Goal: Information Seeking & Learning: Learn about a topic

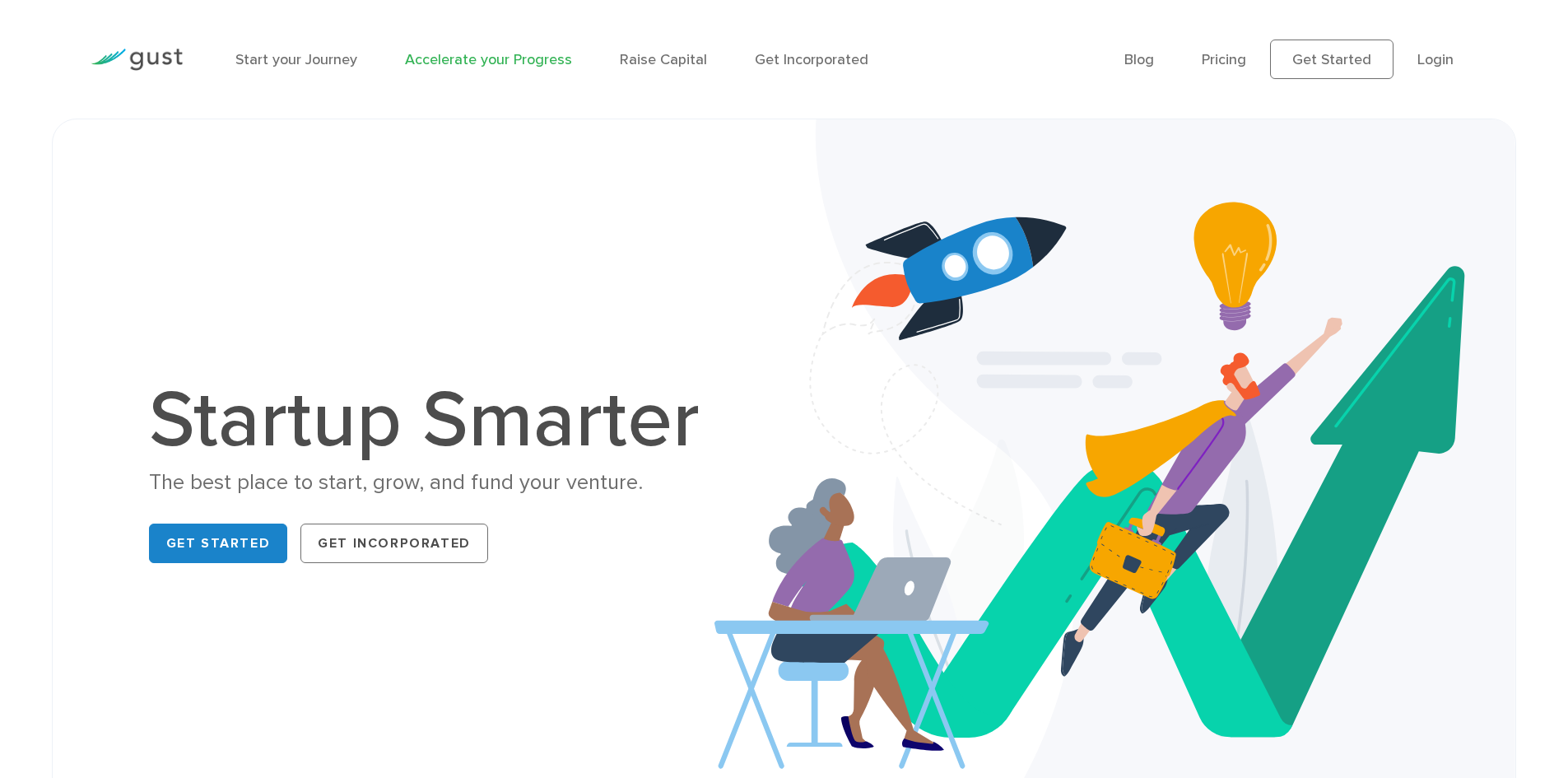
click at [430, 63] on link "Accelerate your Progress" at bounding box center [488, 59] width 167 height 17
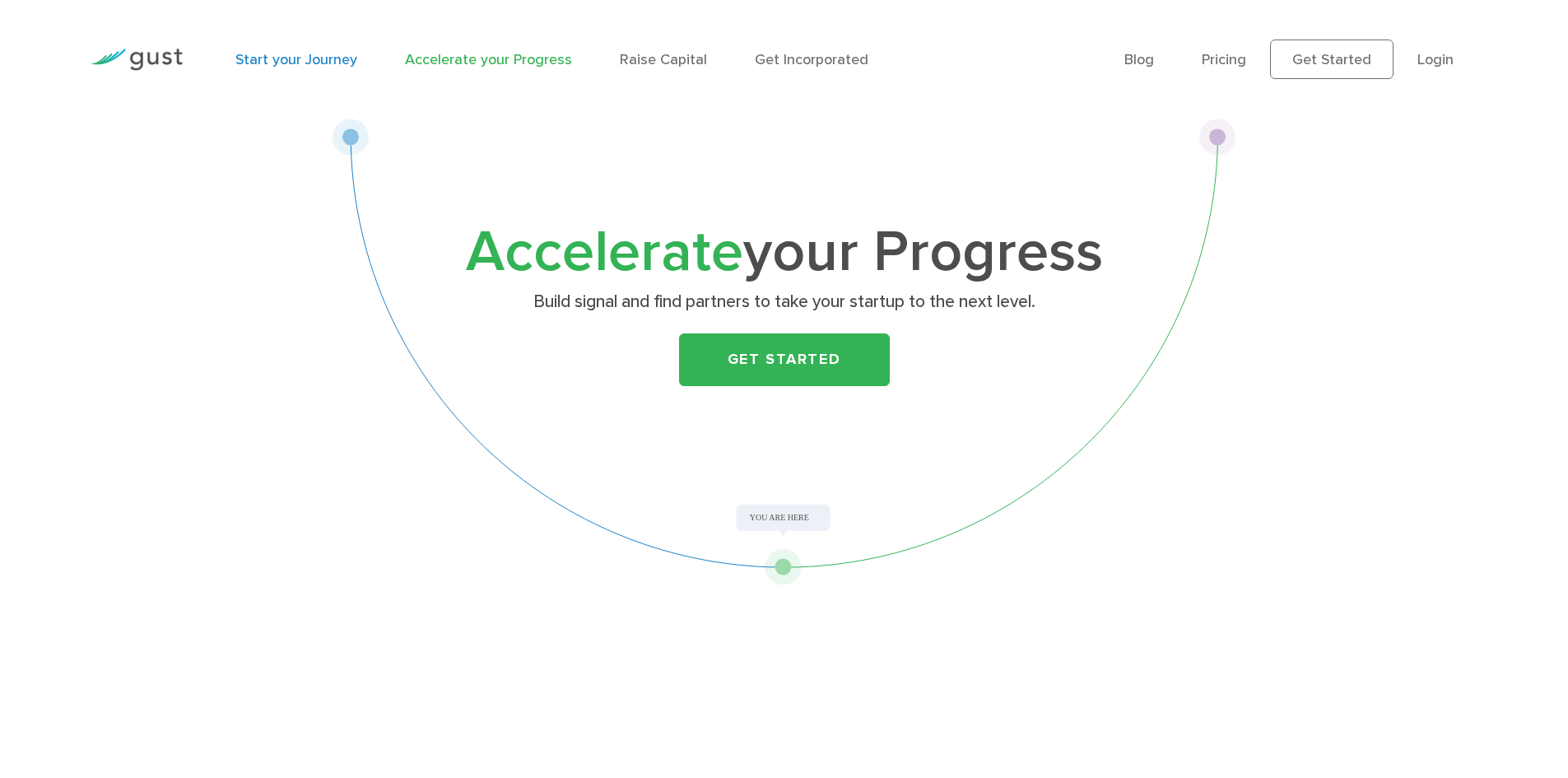
click at [305, 61] on link "Start your Journey" at bounding box center [296, 59] width 122 height 17
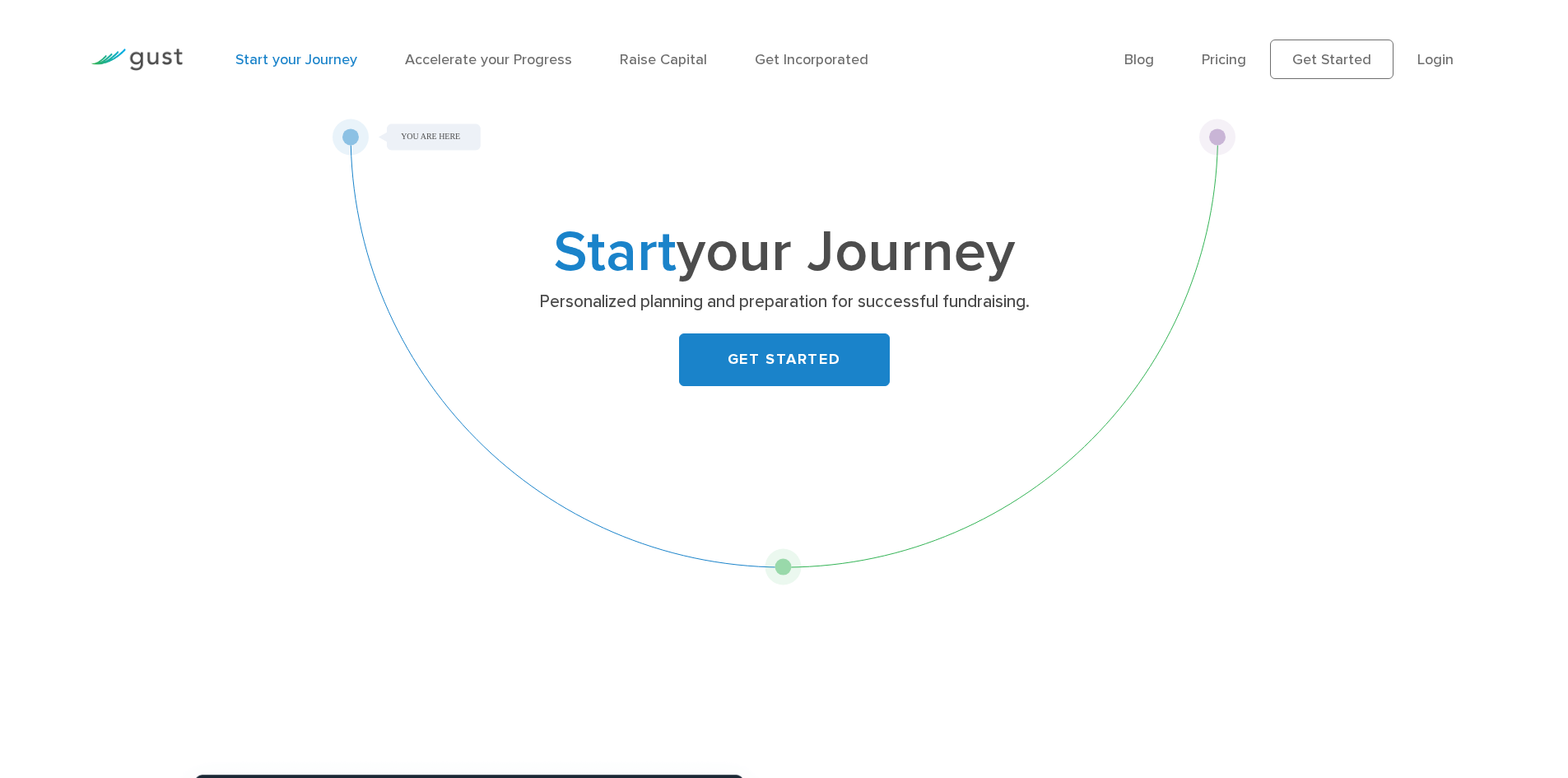
click at [638, 49] on li "Raise Capital" at bounding box center [663, 60] width 87 height 22
click at [640, 58] on link "Raise Capital" at bounding box center [663, 59] width 87 height 17
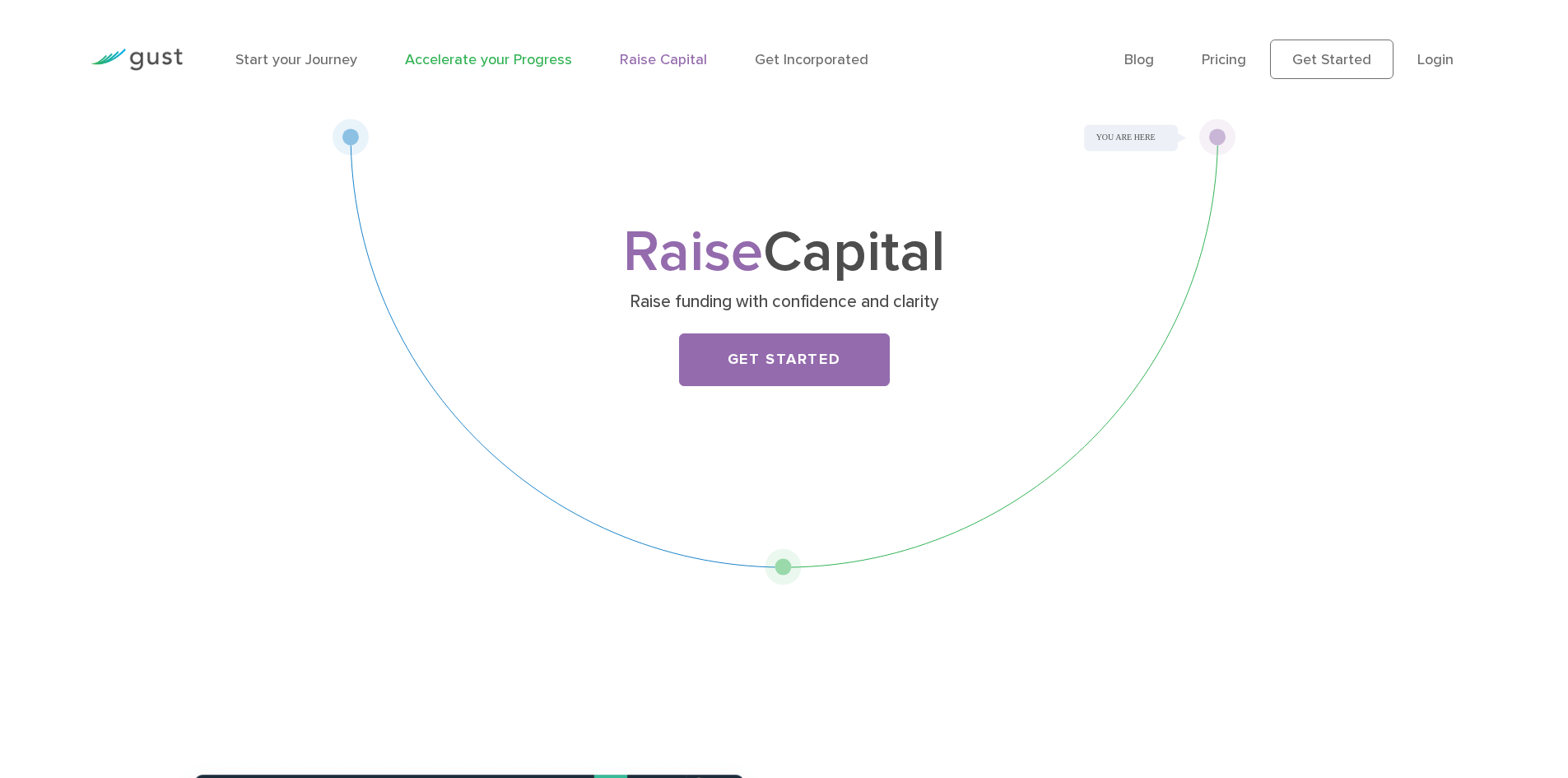
click at [474, 54] on link "Accelerate your Progress" at bounding box center [488, 59] width 167 height 17
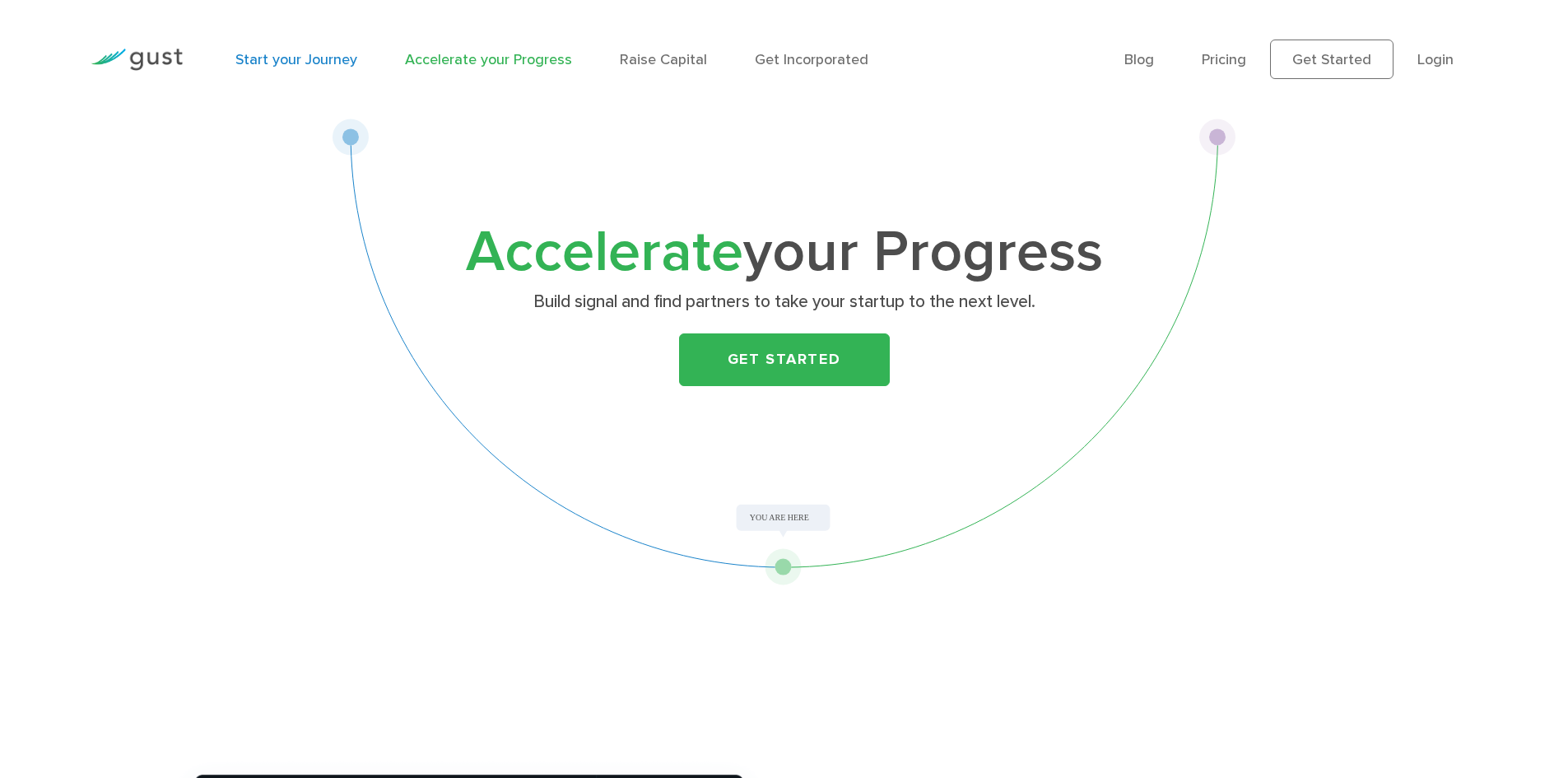
click at [304, 63] on link "Start your Journey" at bounding box center [296, 59] width 122 height 17
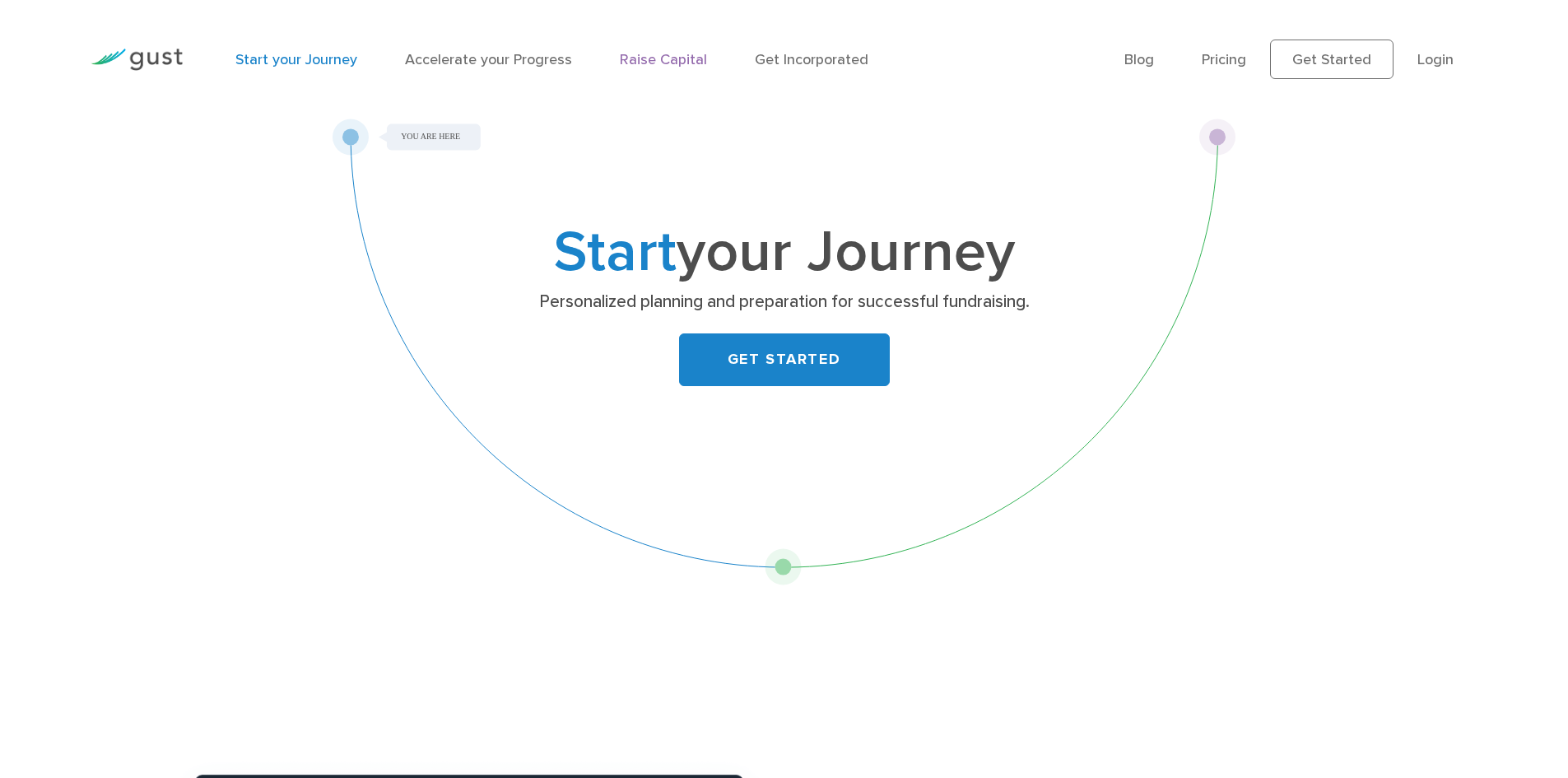
click at [643, 66] on link "Raise Capital" at bounding box center [663, 59] width 87 height 17
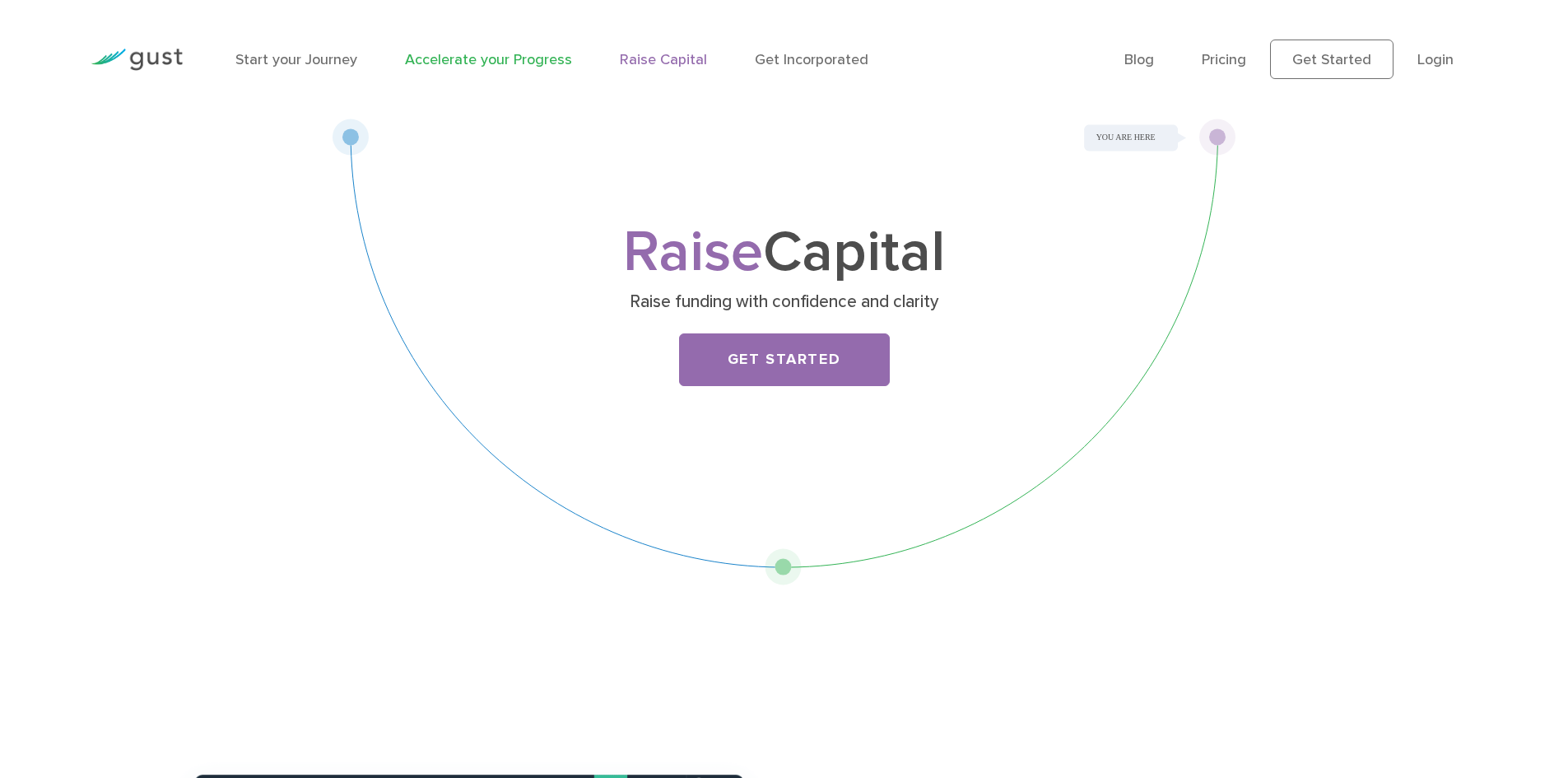
click at [488, 54] on link "Accelerate your Progress" at bounding box center [488, 59] width 167 height 17
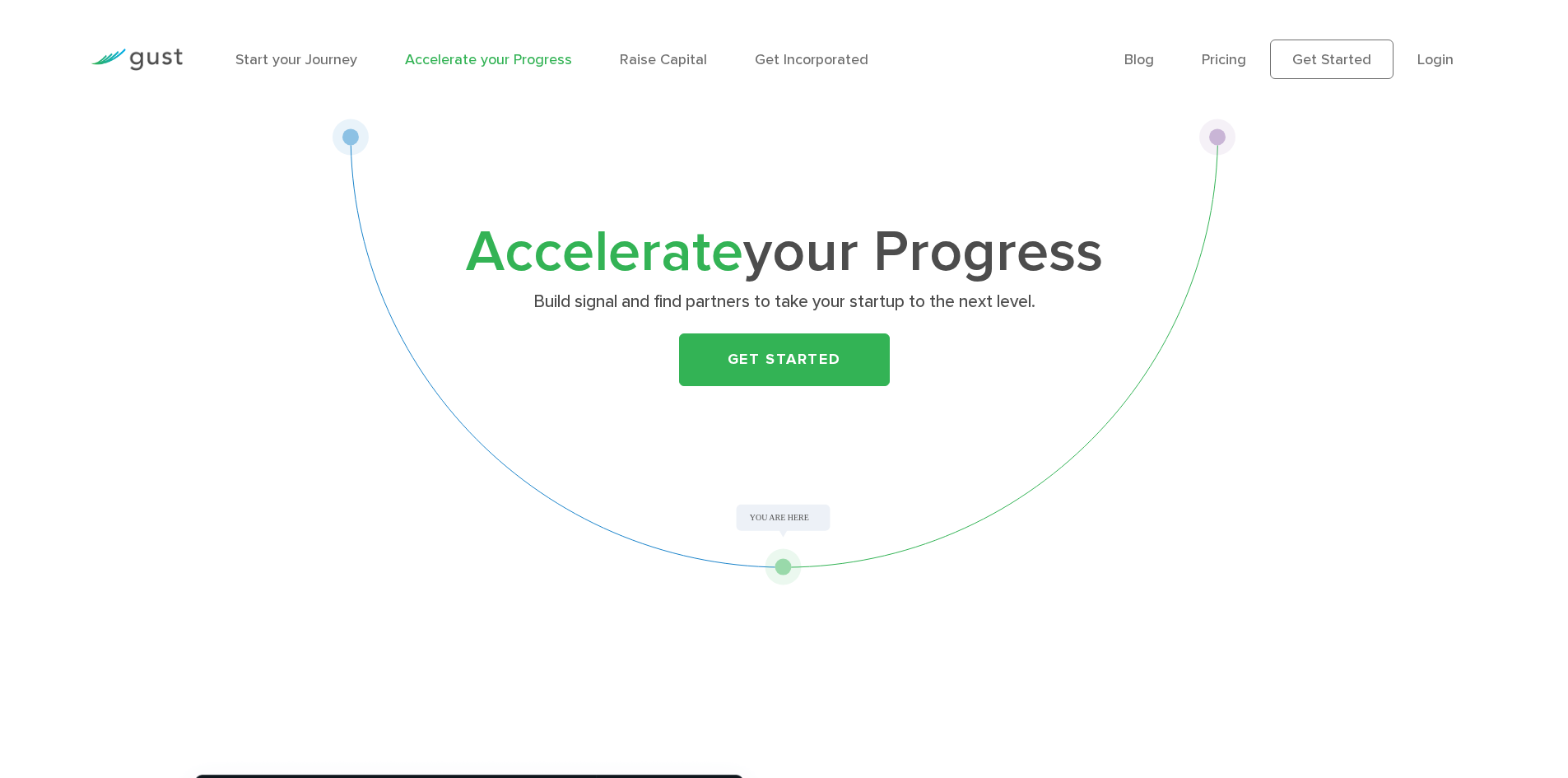
click at [825, 353] on link "Get Started" at bounding box center [785, 359] width 211 height 53
click at [1137, 61] on link "Blog" at bounding box center [1139, 59] width 30 height 17
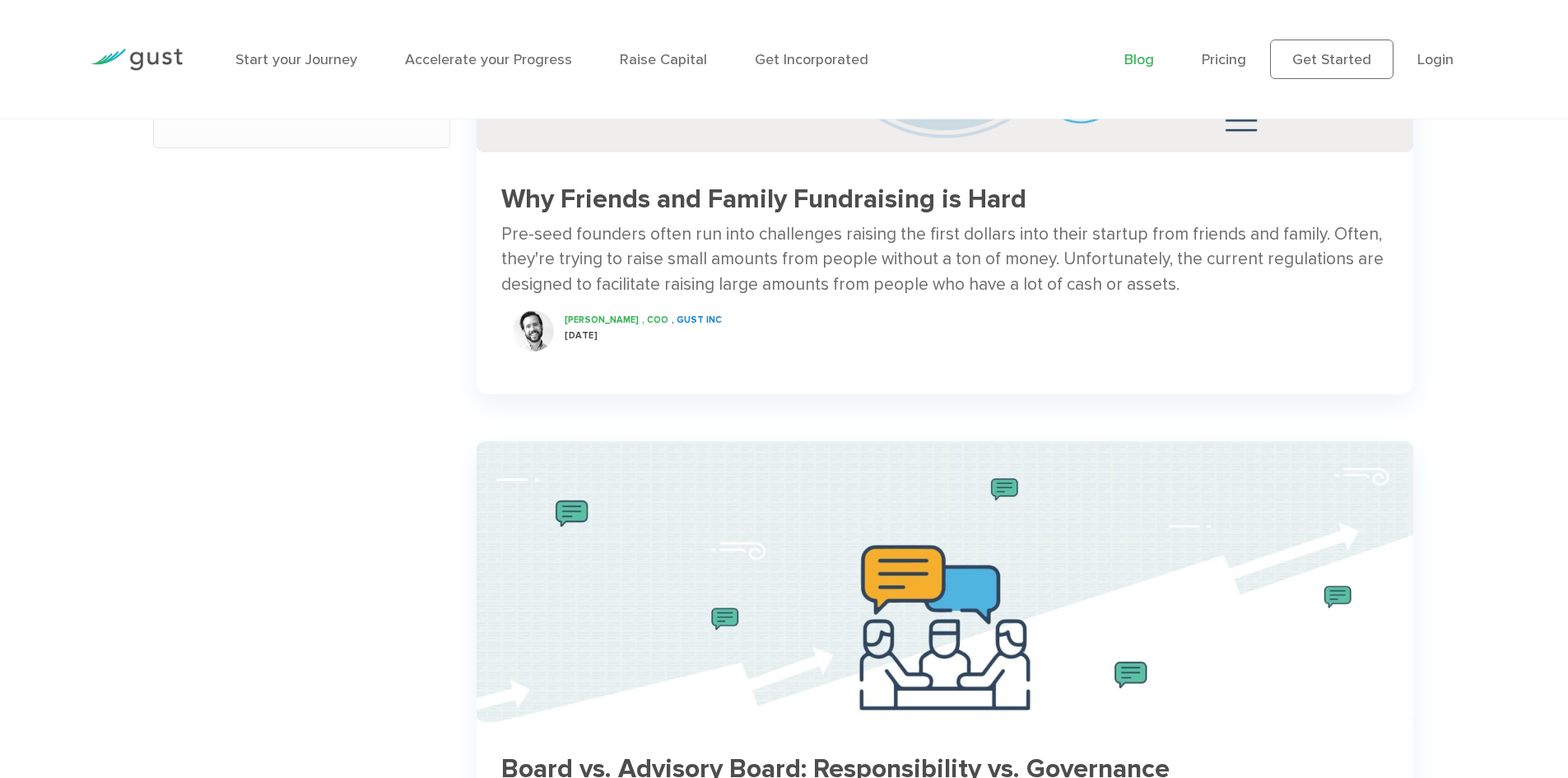
scroll to position [988, 0]
click at [876, 275] on div "Pre-seed founders often run into challenges raising the first dollars into thei…" at bounding box center [946, 261] width 887 height 75
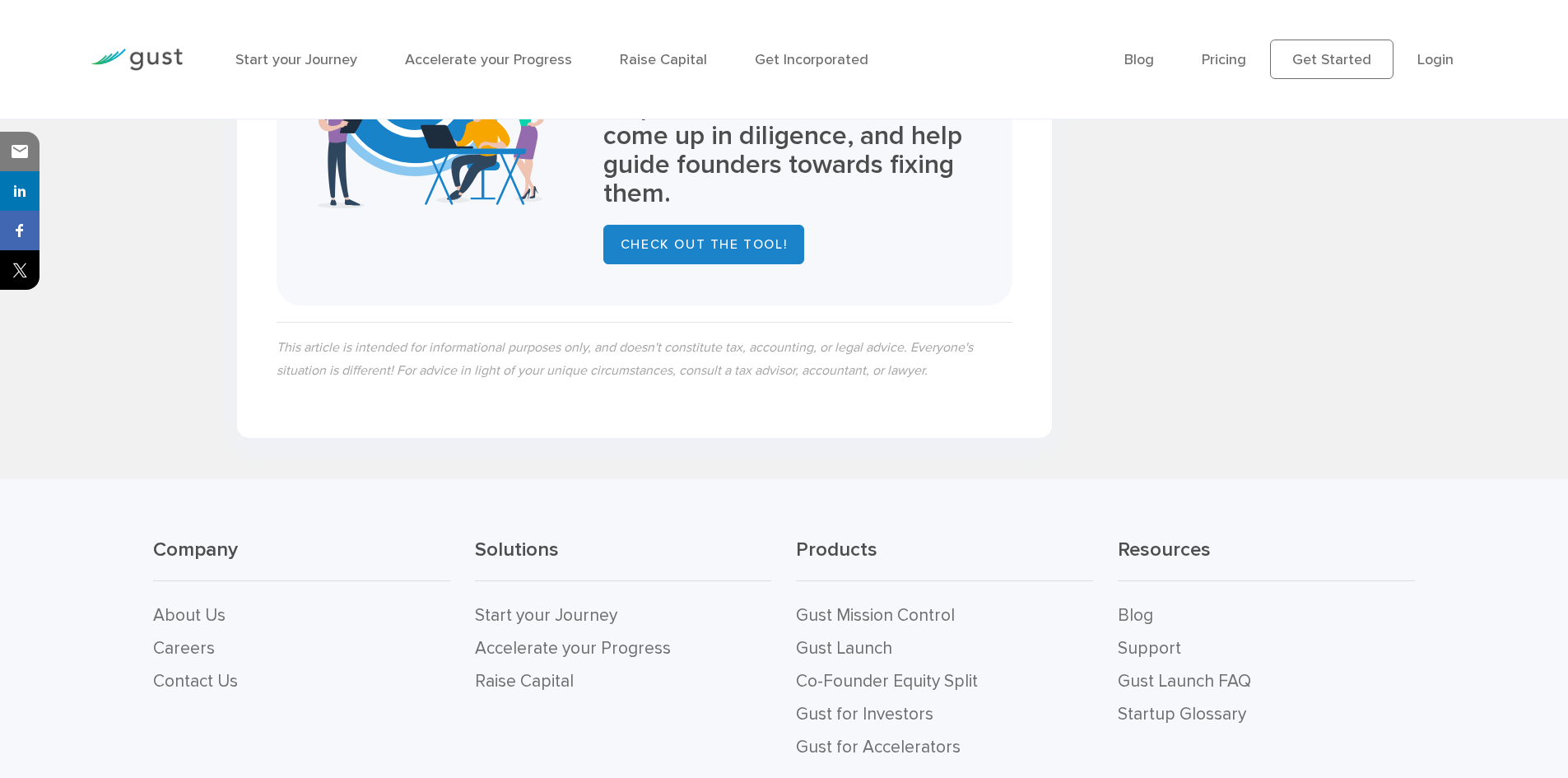
scroll to position [2704, 0]
